Goal: Transaction & Acquisition: Obtain resource

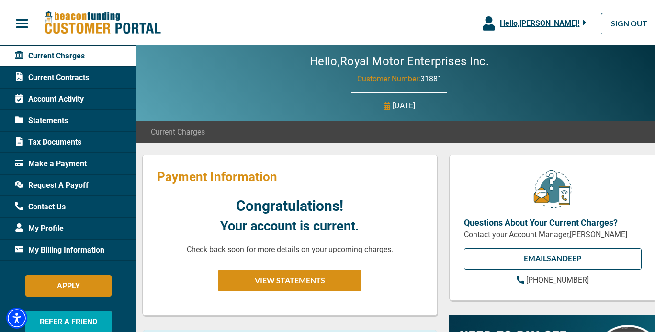
click at [63, 139] on span "Tax Documents" at bounding box center [48, 140] width 67 height 11
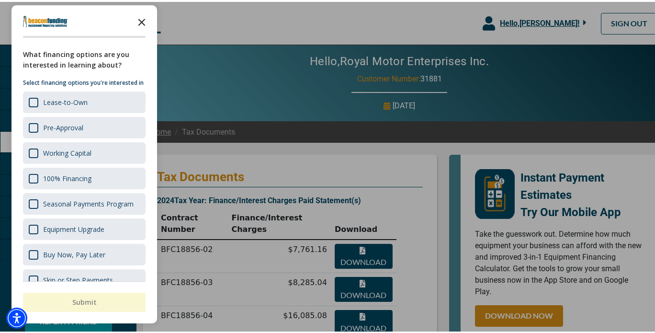
click at [139, 21] on icon "Close the survey" at bounding box center [141, 19] width 19 height 19
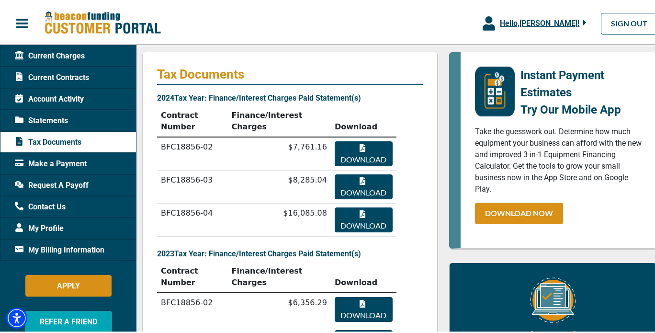
scroll to position [107, 0]
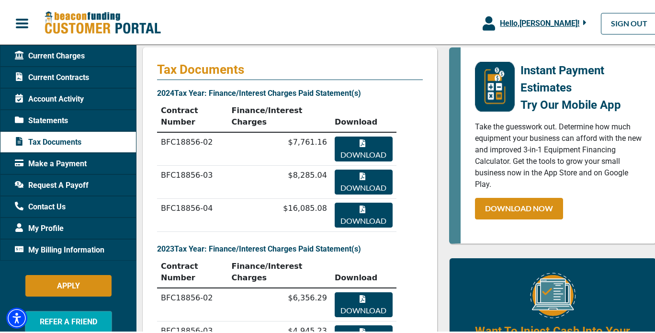
click at [366, 290] on button "Download" at bounding box center [364, 302] width 58 height 25
click at [358, 323] on button "Download" at bounding box center [364, 335] width 58 height 25
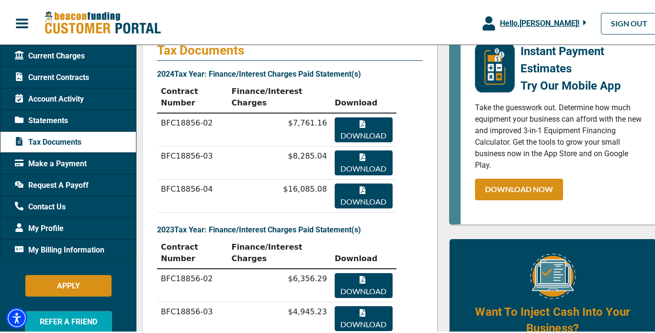
scroll to position [125, 0]
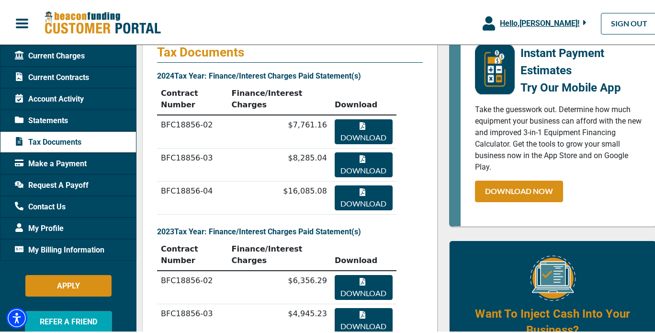
click at [366, 117] on button "Download" at bounding box center [364, 129] width 58 height 25
click at [366, 150] on button "Download" at bounding box center [364, 162] width 58 height 25
click at [356, 150] on button "Download" at bounding box center [364, 162] width 58 height 25
click at [355, 183] on button "Download" at bounding box center [364, 195] width 58 height 25
click at [372, 150] on button "Download" at bounding box center [364, 162] width 58 height 25
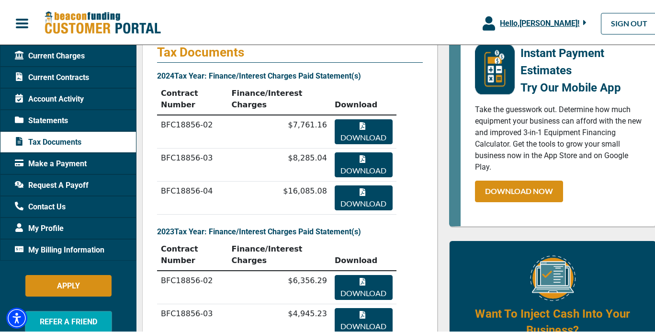
click at [368, 117] on button "Download" at bounding box center [364, 129] width 58 height 25
click at [372, 150] on button "Download" at bounding box center [364, 162] width 58 height 25
click at [371, 183] on button "Download" at bounding box center [364, 195] width 58 height 25
click at [64, 114] on span "Statements" at bounding box center [41, 118] width 53 height 11
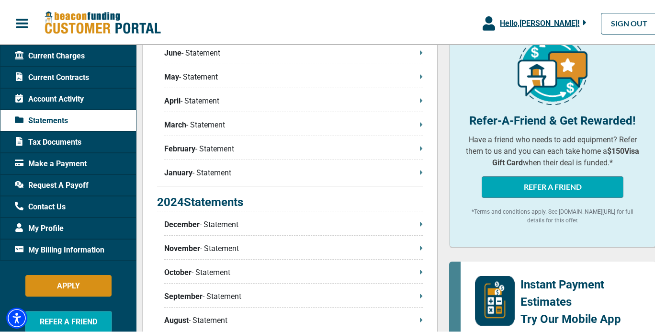
scroll to position [294, 0]
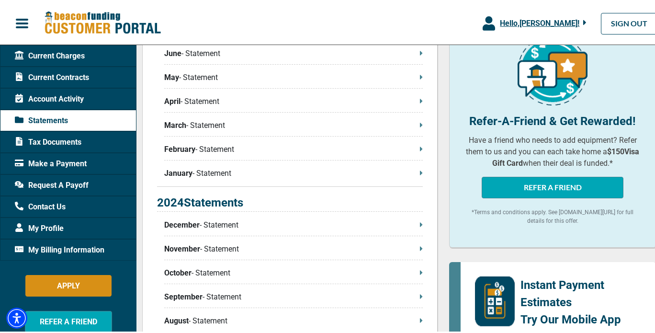
click at [69, 143] on span "Tax Documents" at bounding box center [48, 140] width 67 height 11
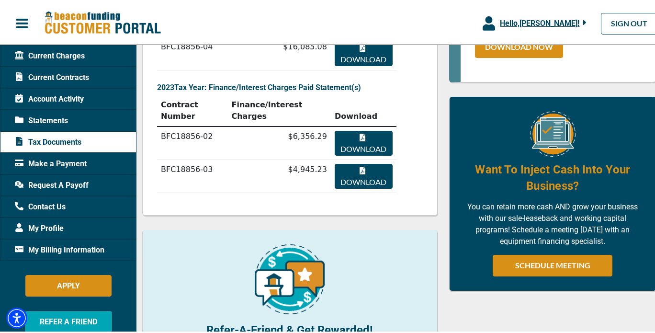
scroll to position [362, 0]
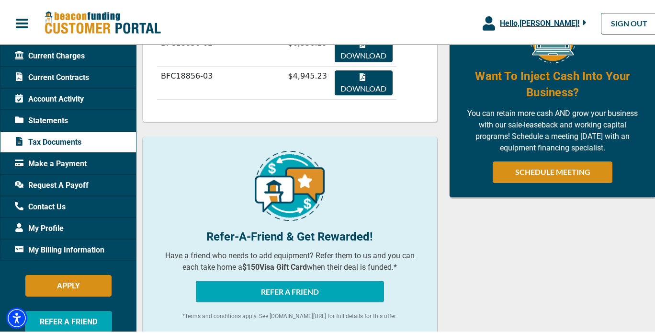
click at [71, 163] on span "Make a Payment" at bounding box center [51, 161] width 72 height 11
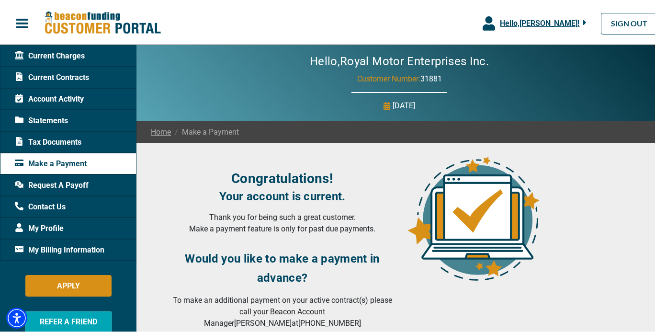
click at [73, 142] on span "Tax Documents" at bounding box center [48, 140] width 67 height 11
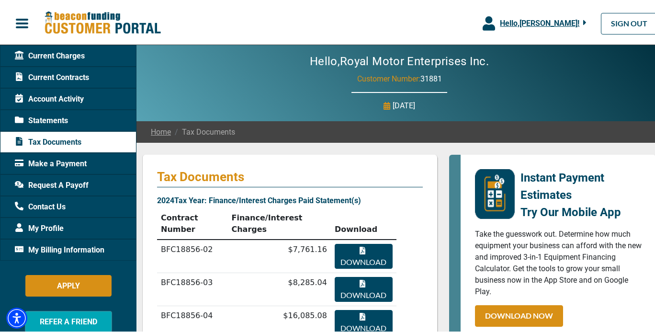
click at [66, 76] on span "Current Contracts" at bounding box center [52, 75] width 74 height 11
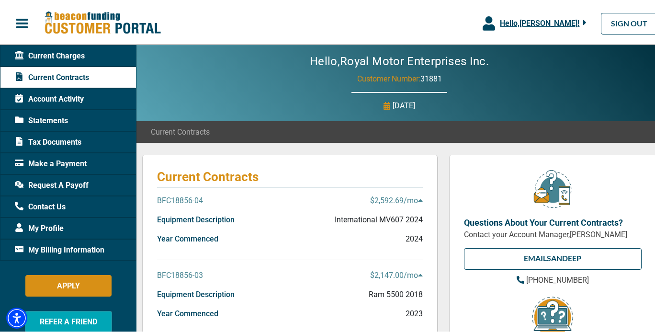
click at [20, 22] on span "button" at bounding box center [22, 21] width 14 height 14
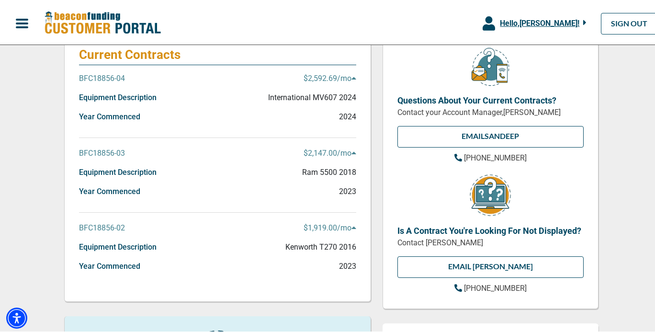
scroll to position [122, 0]
click at [318, 94] on p "International MV607 2024" at bounding box center [312, 96] width 88 height 11
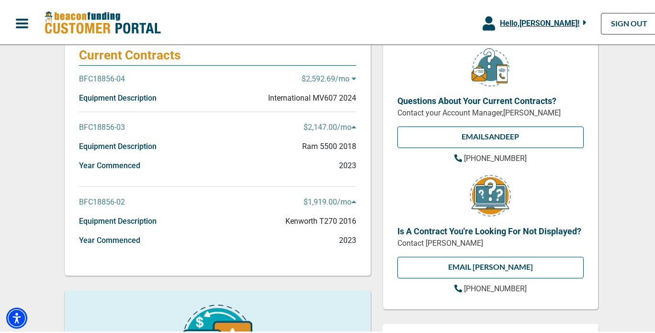
click at [98, 75] on p "BFC18856-04" at bounding box center [102, 76] width 46 height 11
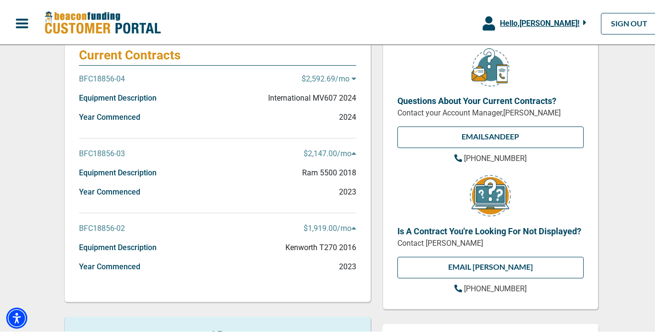
click at [98, 75] on p "BFC18856-04" at bounding box center [102, 76] width 46 height 11
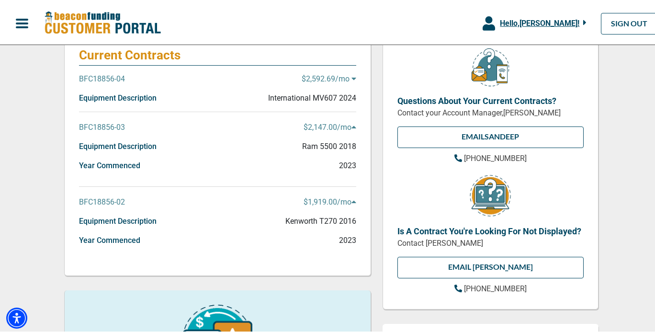
click at [308, 79] on p "$2,592.69 /mo" at bounding box center [329, 76] width 55 height 11
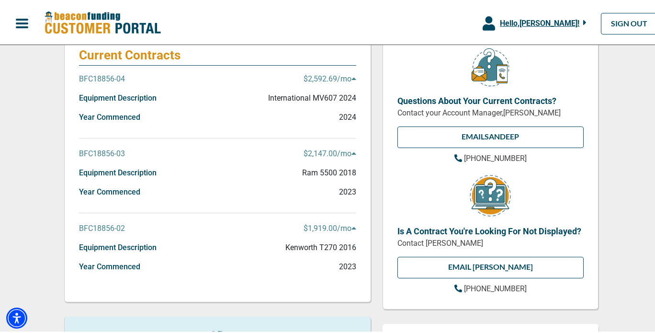
click at [352, 77] on icon at bounding box center [354, 77] width 5 height 8
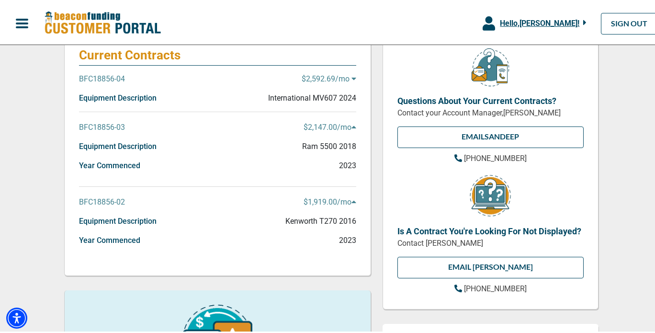
click at [352, 77] on icon at bounding box center [354, 77] width 5 height 8
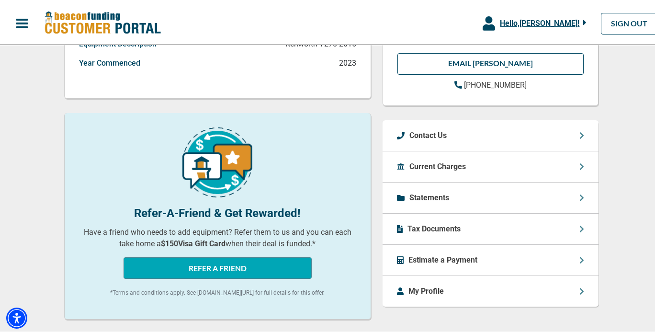
scroll to position [326, 0]
click at [430, 193] on p "Statements" at bounding box center [429, 195] width 40 height 11
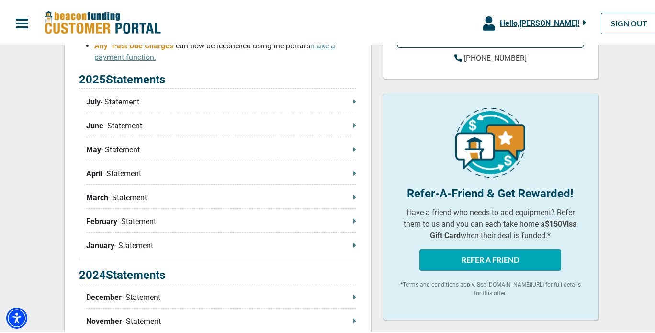
scroll to position [387, 0]
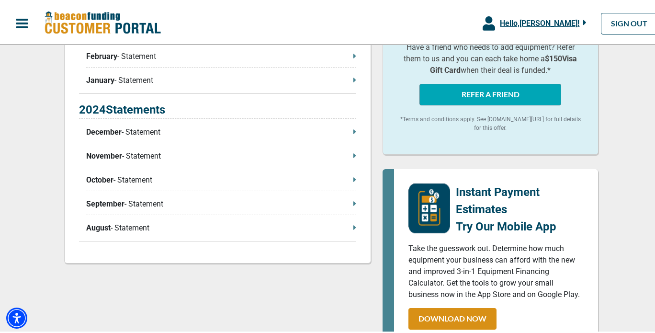
click at [353, 230] on span at bounding box center [354, 225] width 3 height 11
click at [97, 227] on span "August" at bounding box center [98, 225] width 24 height 11
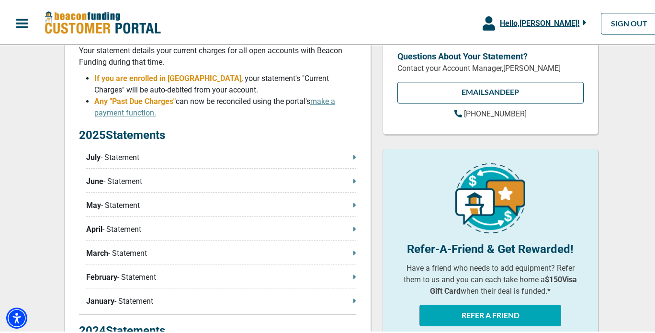
scroll to position [0, 0]
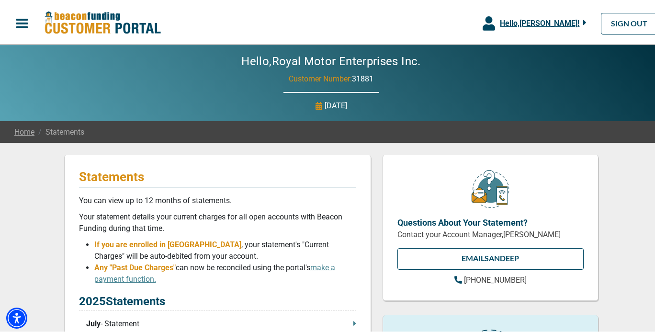
click at [18, 20] on span "button" at bounding box center [22, 21] width 14 height 14
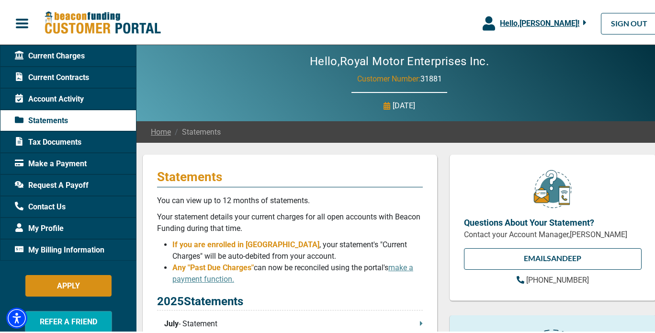
click at [58, 185] on span "Request A Payoff" at bounding box center [52, 183] width 74 height 11
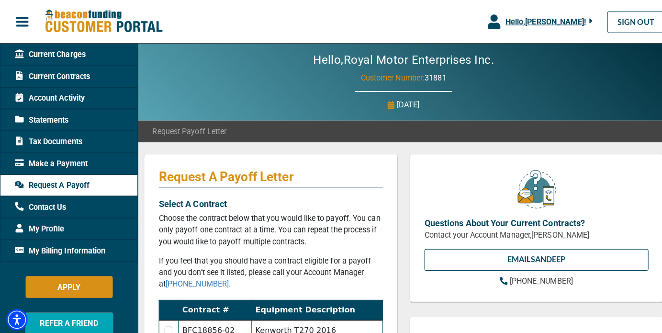
scroll to position [185, 0]
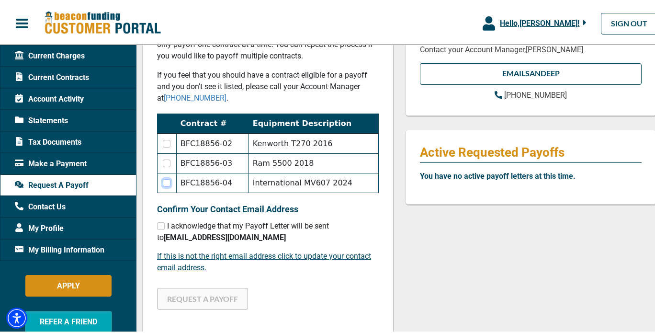
click at [168, 181] on input "checkbox" at bounding box center [167, 181] width 8 height 8
checkbox input "true"
click at [166, 162] on input "checkbox" at bounding box center [167, 162] width 8 height 8
checkbox input "true"
checkbox input "false"
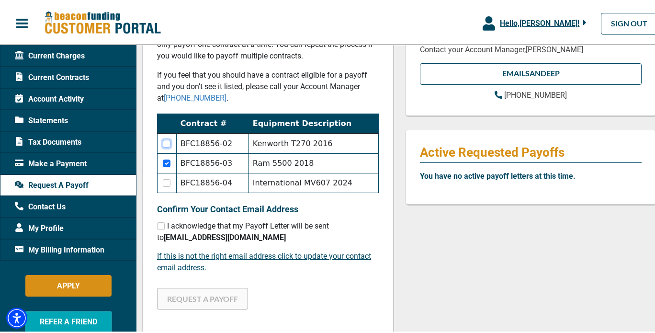
click at [167, 145] on input "checkbox" at bounding box center [167, 142] width 8 height 8
checkbox input "true"
checkbox input "false"
click at [167, 144] on input "checkbox" at bounding box center [167, 142] width 8 height 8
checkbox input "false"
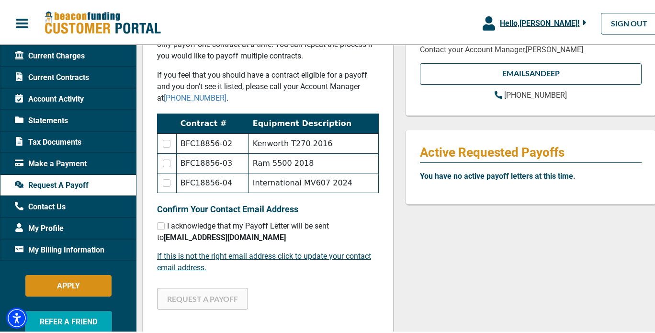
click at [171, 185] on td at bounding box center [167, 181] width 19 height 20
click at [169, 182] on input "checkbox" at bounding box center [167, 181] width 8 height 8
checkbox input "true"
click at [163, 222] on input "checkbox" at bounding box center [161, 224] width 8 height 8
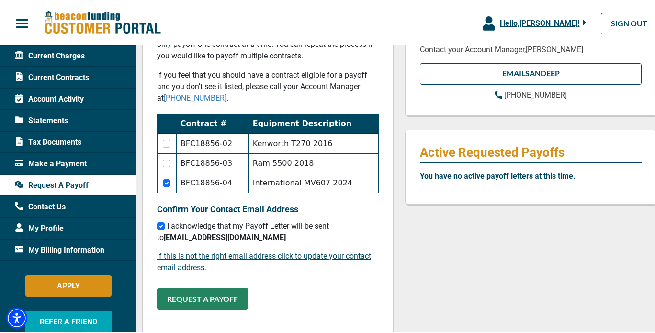
click at [216, 304] on button "REQUEST A PAYOFF" at bounding box center [202, 297] width 91 height 22
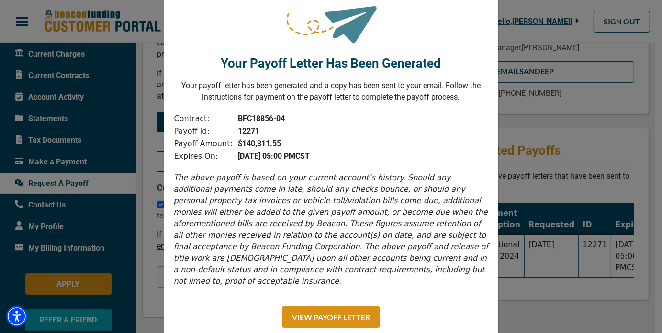
scroll to position [57, 0]
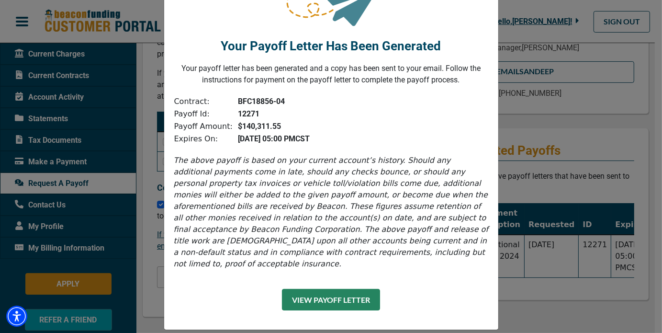
click at [341, 295] on button "View Payoff Letter" at bounding box center [331, 300] width 98 height 22
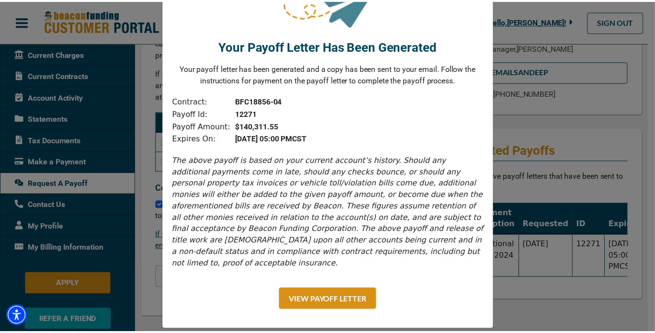
scroll to position [0, 0]
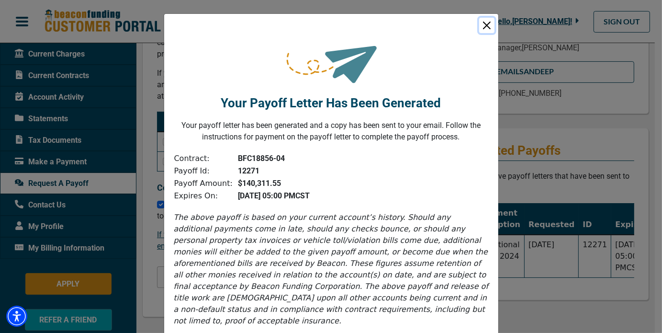
click at [484, 28] on button "Close" at bounding box center [486, 25] width 15 height 15
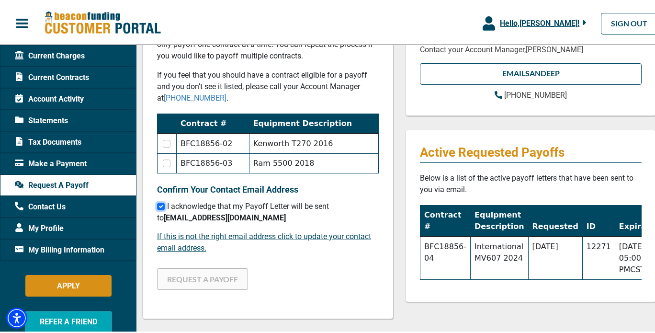
click at [162, 206] on input "checkbox" at bounding box center [161, 205] width 8 height 8
checkbox input "false"
click at [65, 144] on span "Tax Documents" at bounding box center [48, 140] width 67 height 11
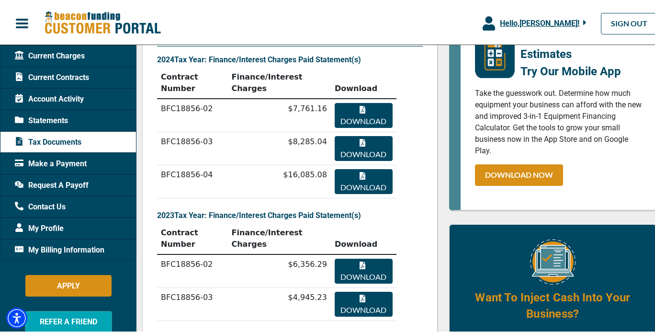
scroll to position [141, 0]
click at [361, 167] on button "Download" at bounding box center [364, 179] width 58 height 25
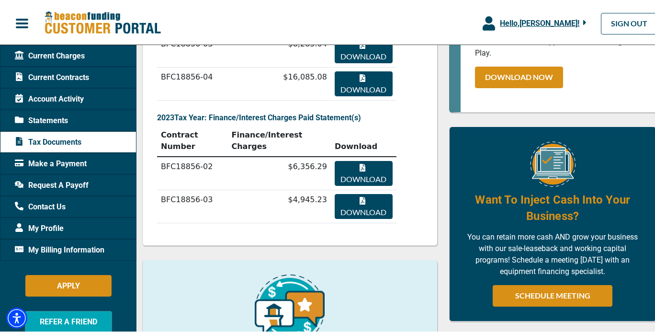
scroll to position [239, 0]
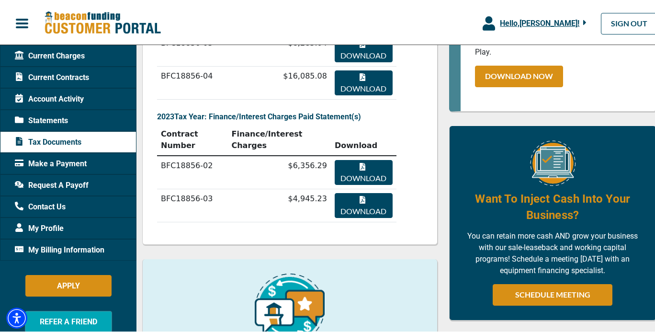
click at [90, 247] on span "My Billing Information" at bounding box center [60, 247] width 90 height 11
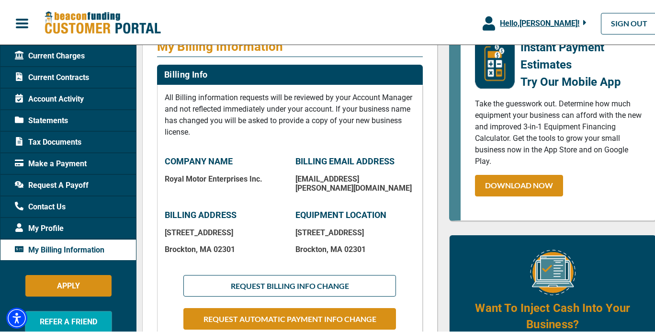
scroll to position [20, 0]
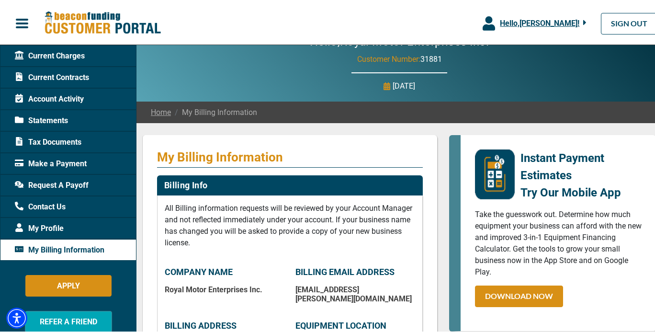
click at [73, 99] on span "Account Activity" at bounding box center [49, 96] width 69 height 11
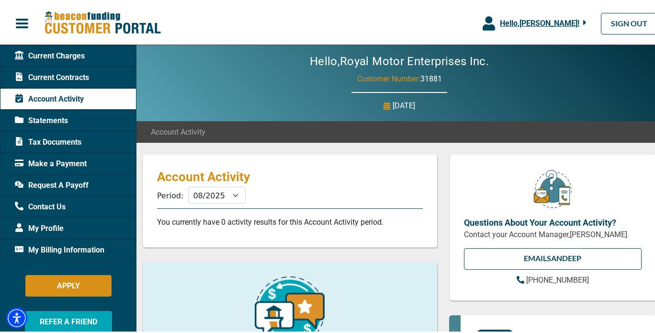
scroll to position [45, 0]
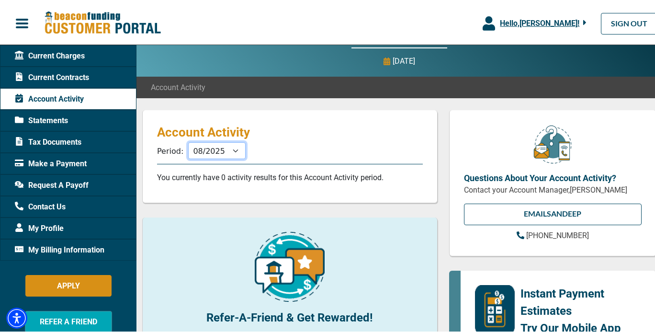
click at [230, 151] on select "09/2025 08/2025 07/2025 06/2025 05/2025 04/2025 03/2025 02/2025 01/2025 12/2024…" at bounding box center [216, 148] width 57 height 17
click at [188, 140] on select "09/2025 08/2025 07/2025 06/2025 05/2025 04/2025 03/2025 02/2025 01/2025 12/2024…" at bounding box center [216, 148] width 57 height 17
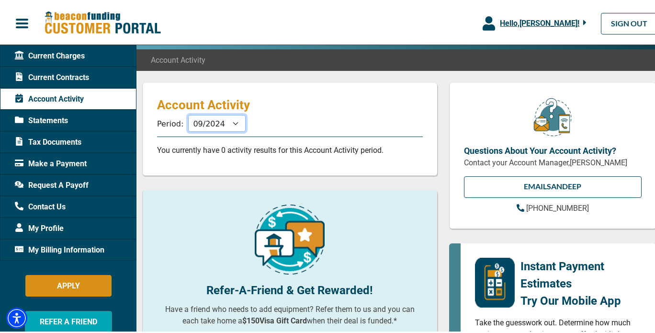
scroll to position [70, 0]
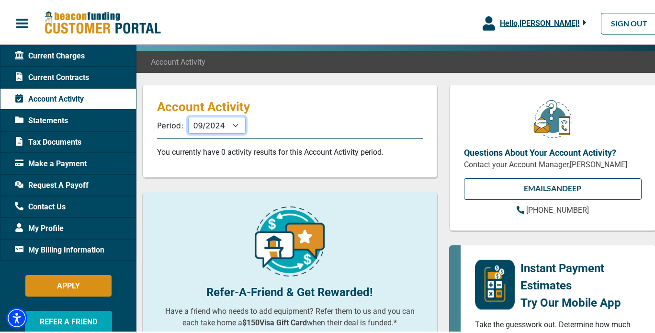
click at [232, 119] on select "09/2025 08/2025 07/2025 06/2025 05/2025 04/2025 03/2025 02/2025 01/2025 12/2024…" at bounding box center [216, 123] width 57 height 17
select select "11/2024"
click at [188, 115] on select "09/2025 08/2025 07/2025 06/2025 05/2025 04/2025 03/2025 02/2025 01/2025 12/2024…" at bounding box center [216, 123] width 57 height 17
click at [67, 73] on span "Current Contracts" at bounding box center [52, 75] width 74 height 11
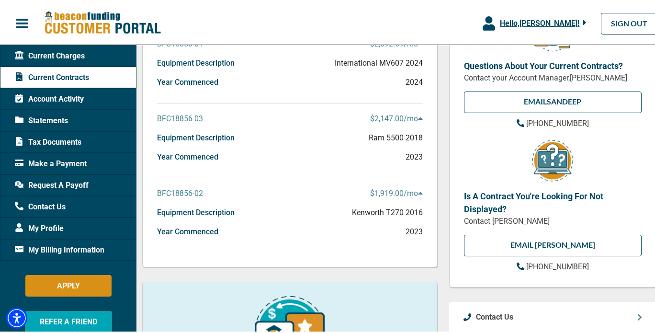
scroll to position [158, 0]
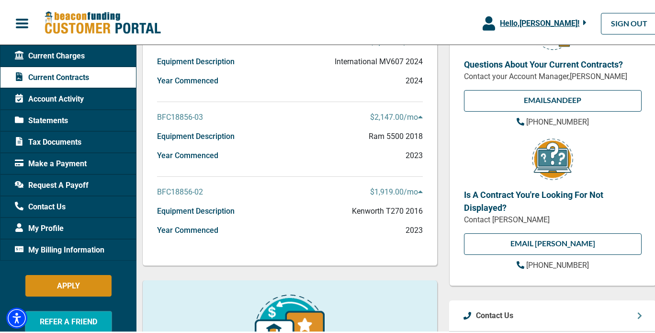
click at [386, 191] on p "$1,919.00 /mo" at bounding box center [396, 189] width 53 height 11
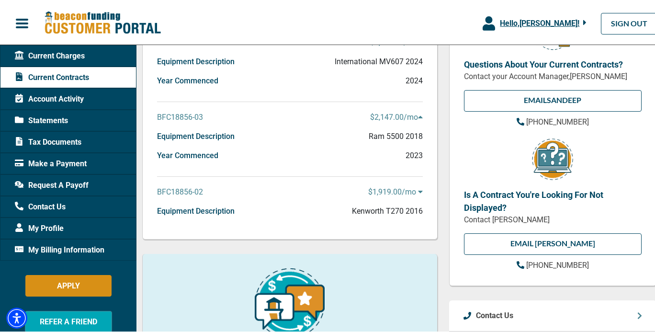
click at [380, 191] on p "$1,919.00 /mo" at bounding box center [395, 189] width 55 height 11
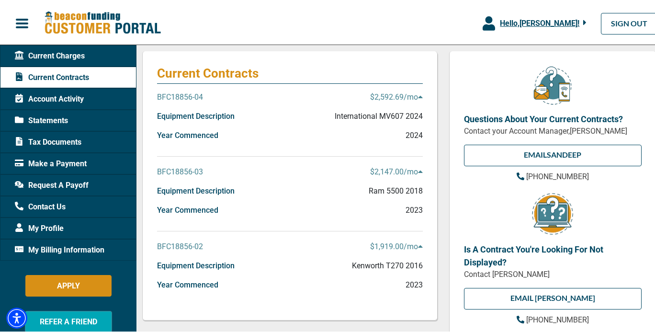
scroll to position [104, 0]
click at [385, 169] on p "$2,147.00 /mo" at bounding box center [396, 169] width 53 height 11
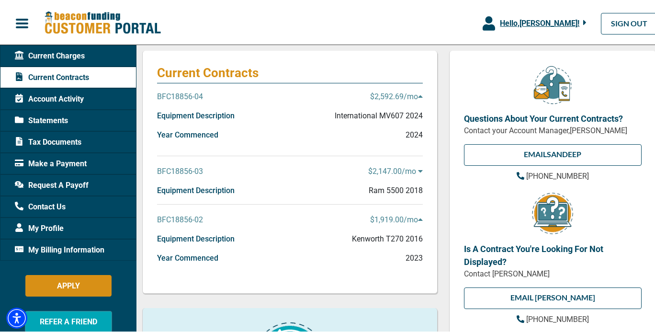
click at [194, 95] on p "BFC18856-04" at bounding box center [180, 94] width 46 height 11
